Goal: Transaction & Acquisition: Purchase product/service

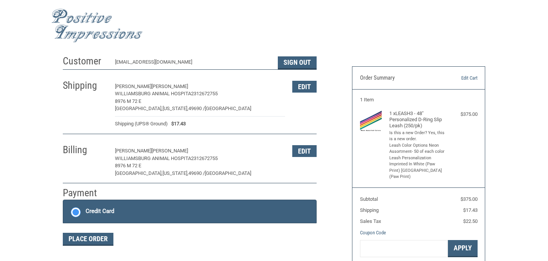
scroll to position [0, 0]
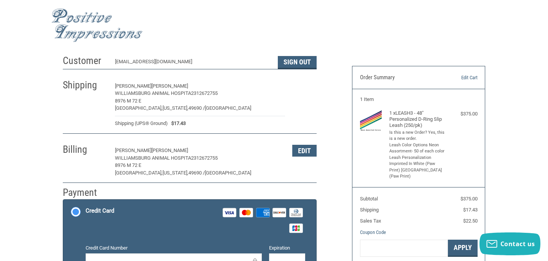
click at [309, 85] on button "Edit" at bounding box center [304, 86] width 24 height 12
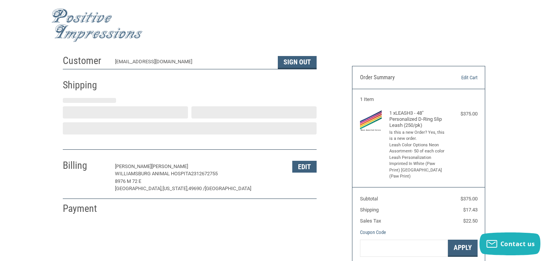
select select "US"
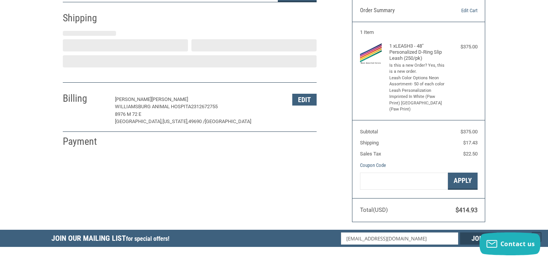
scroll to position [70, 0]
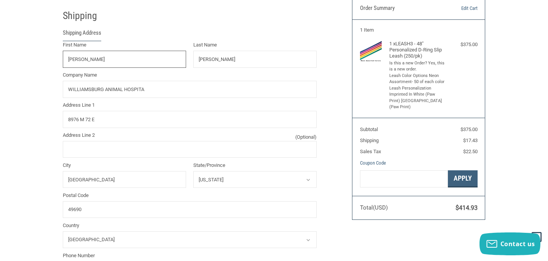
select select "MI"
click at [166, 88] on input "WILLIAMSBURG ANIMAL HOSPITA" at bounding box center [190, 89] width 254 height 17
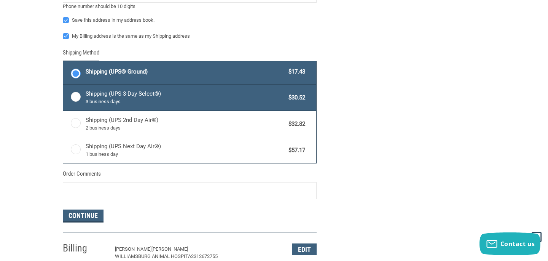
scroll to position [351, 0]
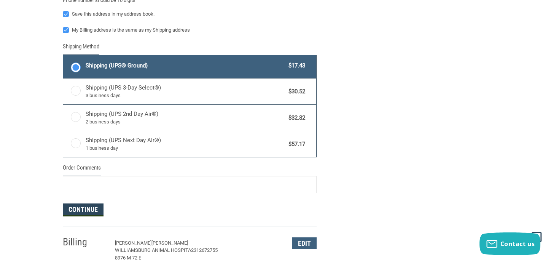
type input "WILLIAMSBURG ANIMAL HOSPITAL"
click at [84, 211] on button "Continue" at bounding box center [83, 209] width 41 height 13
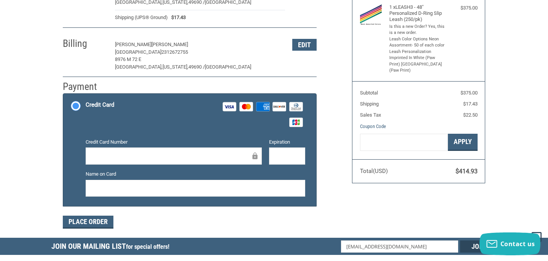
scroll to position [0, 0]
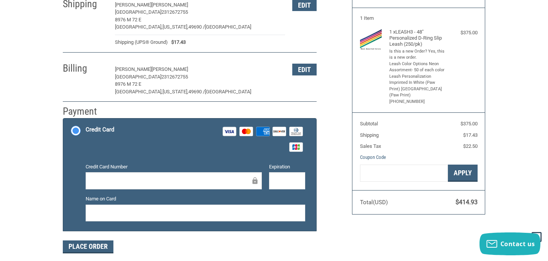
scroll to position [85, 0]
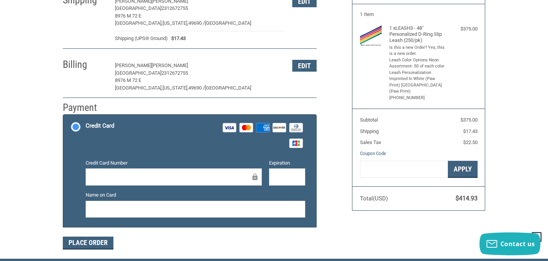
click at [168, 185] on div "Credit Card Number" at bounding box center [174, 172] width 184 height 27
click at [169, 172] on div at bounding box center [174, 176] width 176 height 17
click at [138, 201] on div at bounding box center [196, 209] width 220 height 17
click at [352, 222] on div "Customer KARAHULBURT.WAH@GMAIL.COM Sign Out Shipping PAIGE FOWLER WILLIAMSBURG …" at bounding box center [273, 112] width 445 height 292
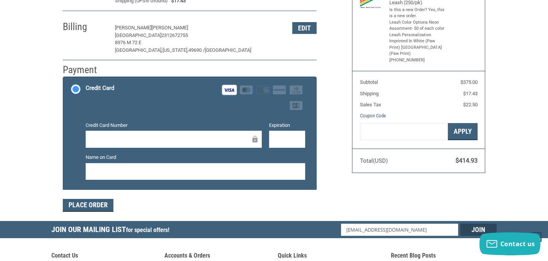
scroll to position [125, 0]
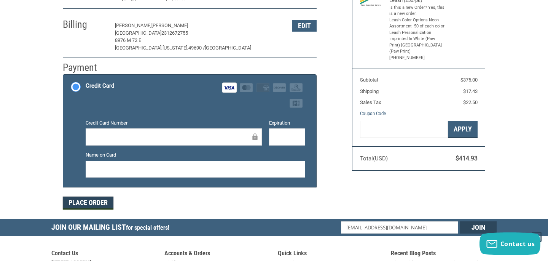
click at [102, 204] on button "Place Order" at bounding box center [88, 202] width 51 height 13
